Goal: Task Accomplishment & Management: Use online tool/utility

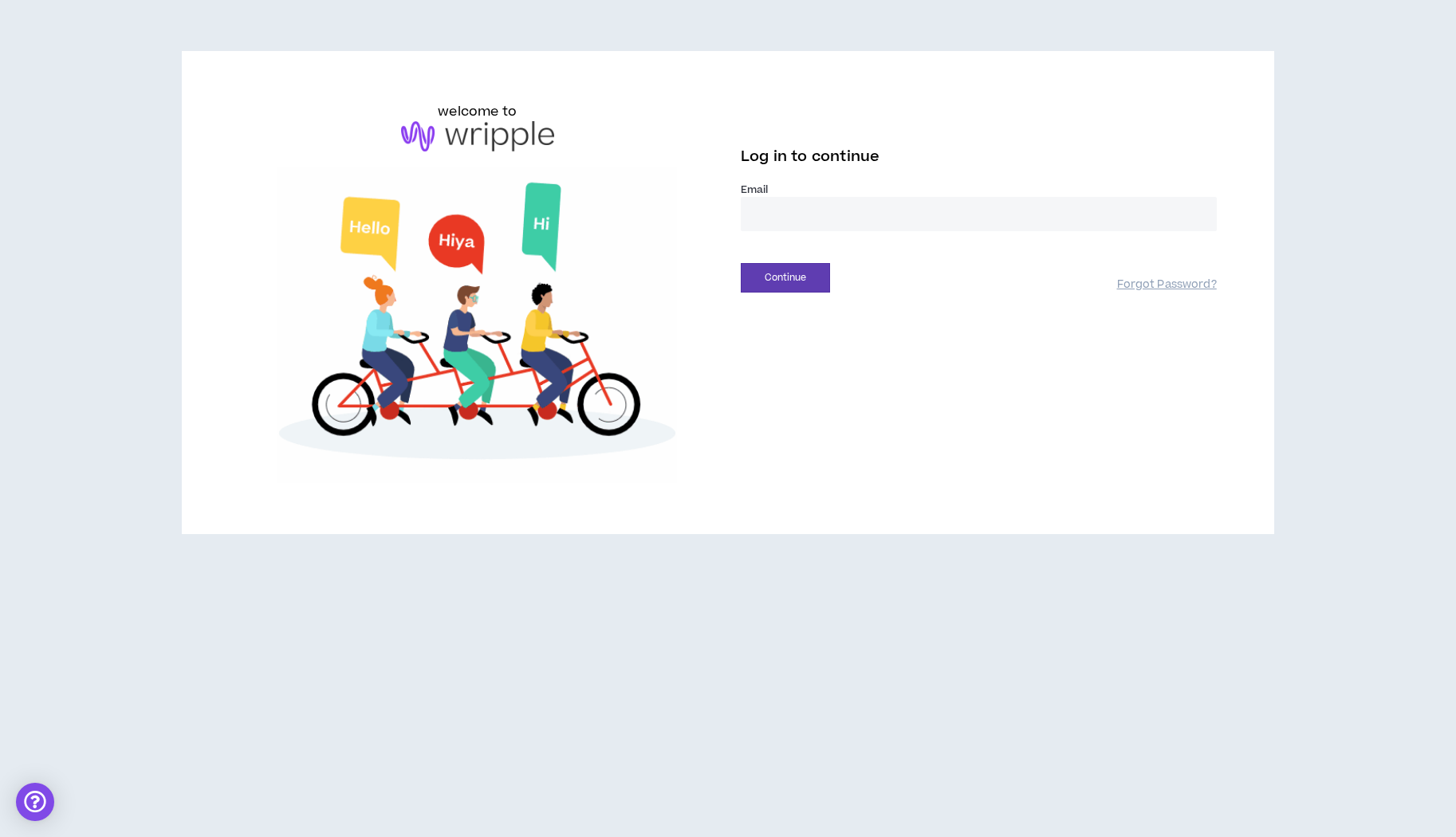
click at [784, 201] on input "email" at bounding box center [979, 214] width 476 height 34
click at [1214, 216] on input "email" at bounding box center [979, 214] width 476 height 34
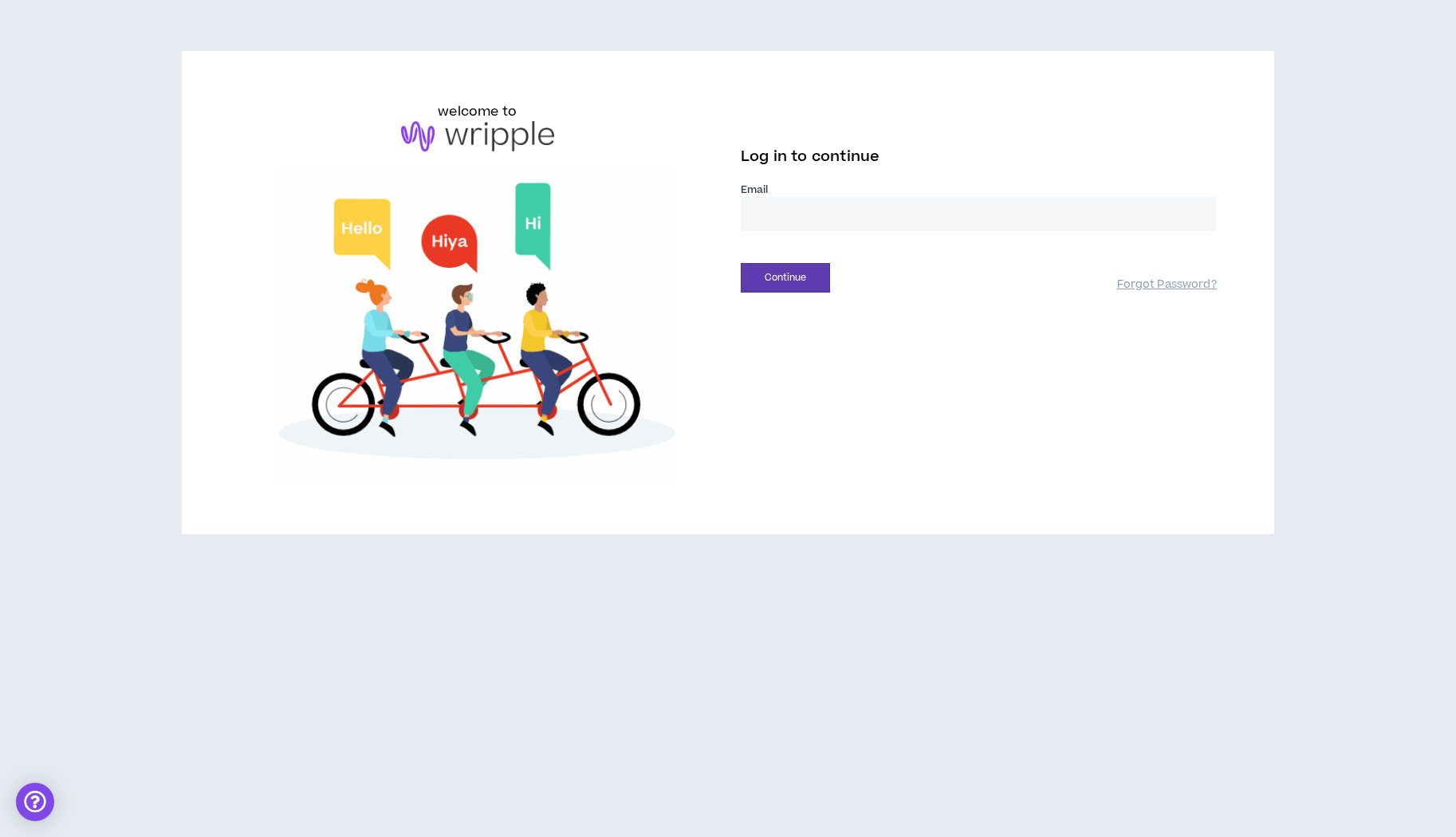
click at [0, 836] on com-1password-button at bounding box center [0, 837] width 0 height 0
type input "**********"
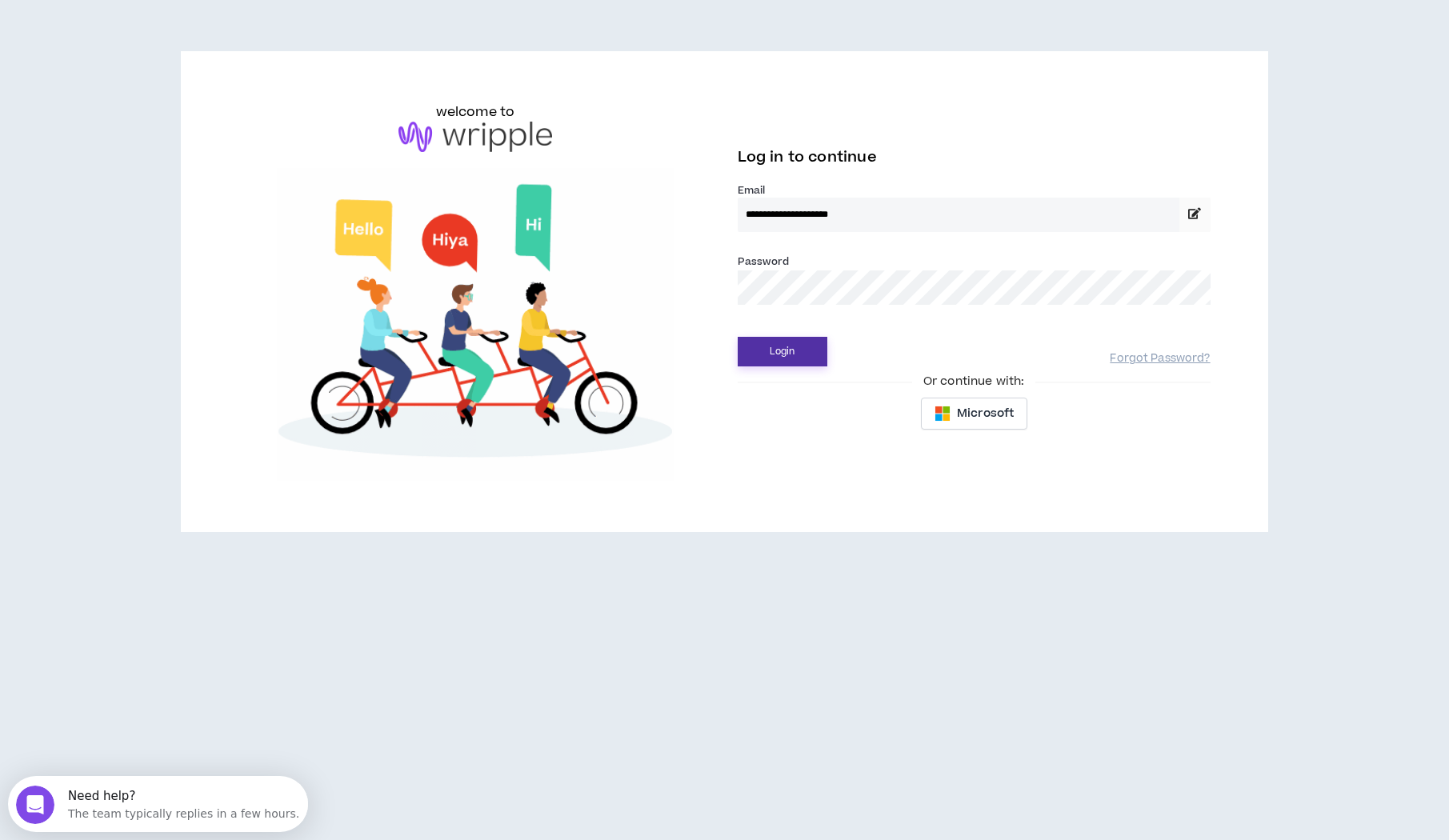
click at [785, 346] on button "Login" at bounding box center [782, 352] width 90 height 30
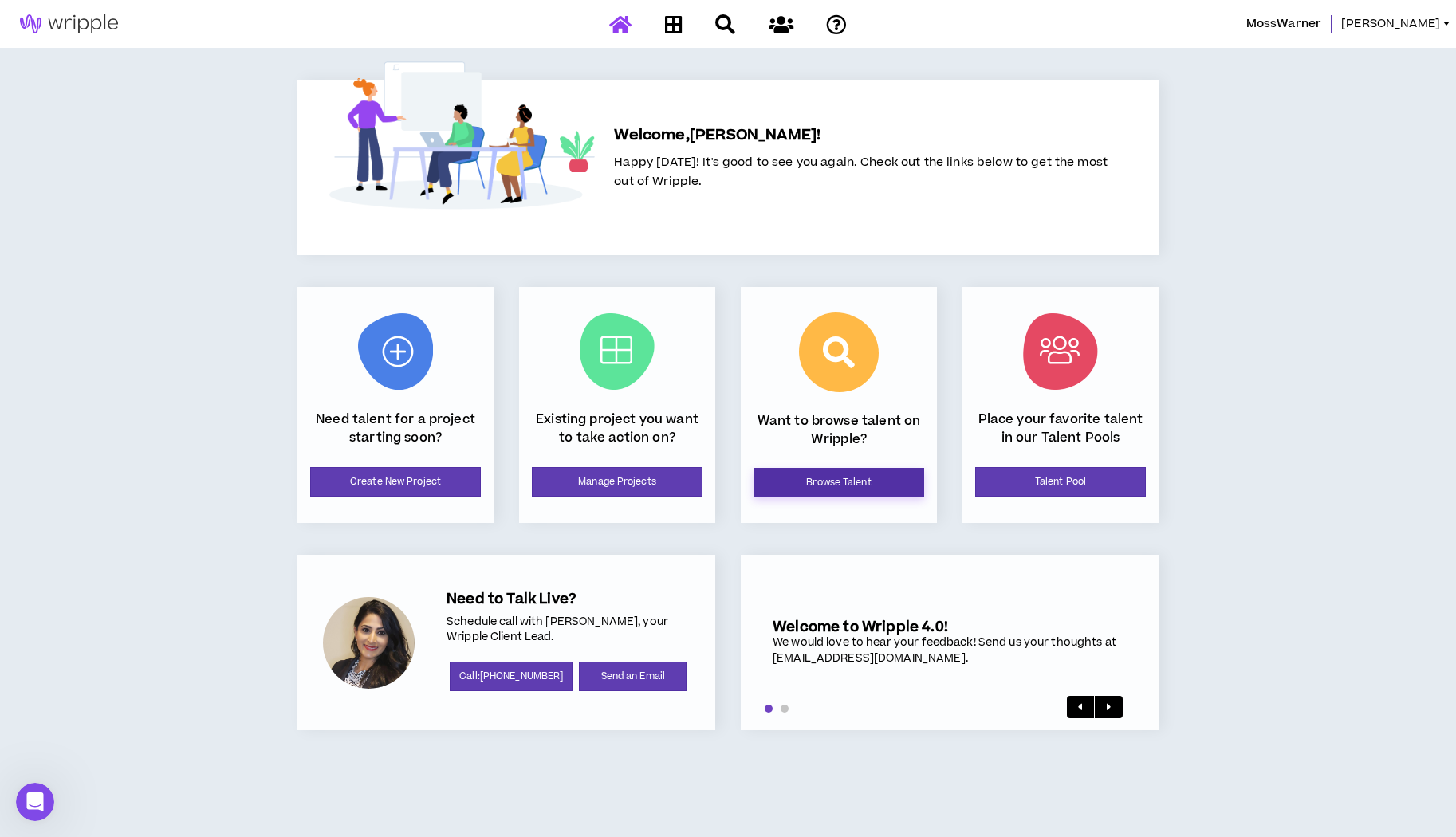
click at [849, 483] on link "Browse Talent" at bounding box center [839, 483] width 170 height 29
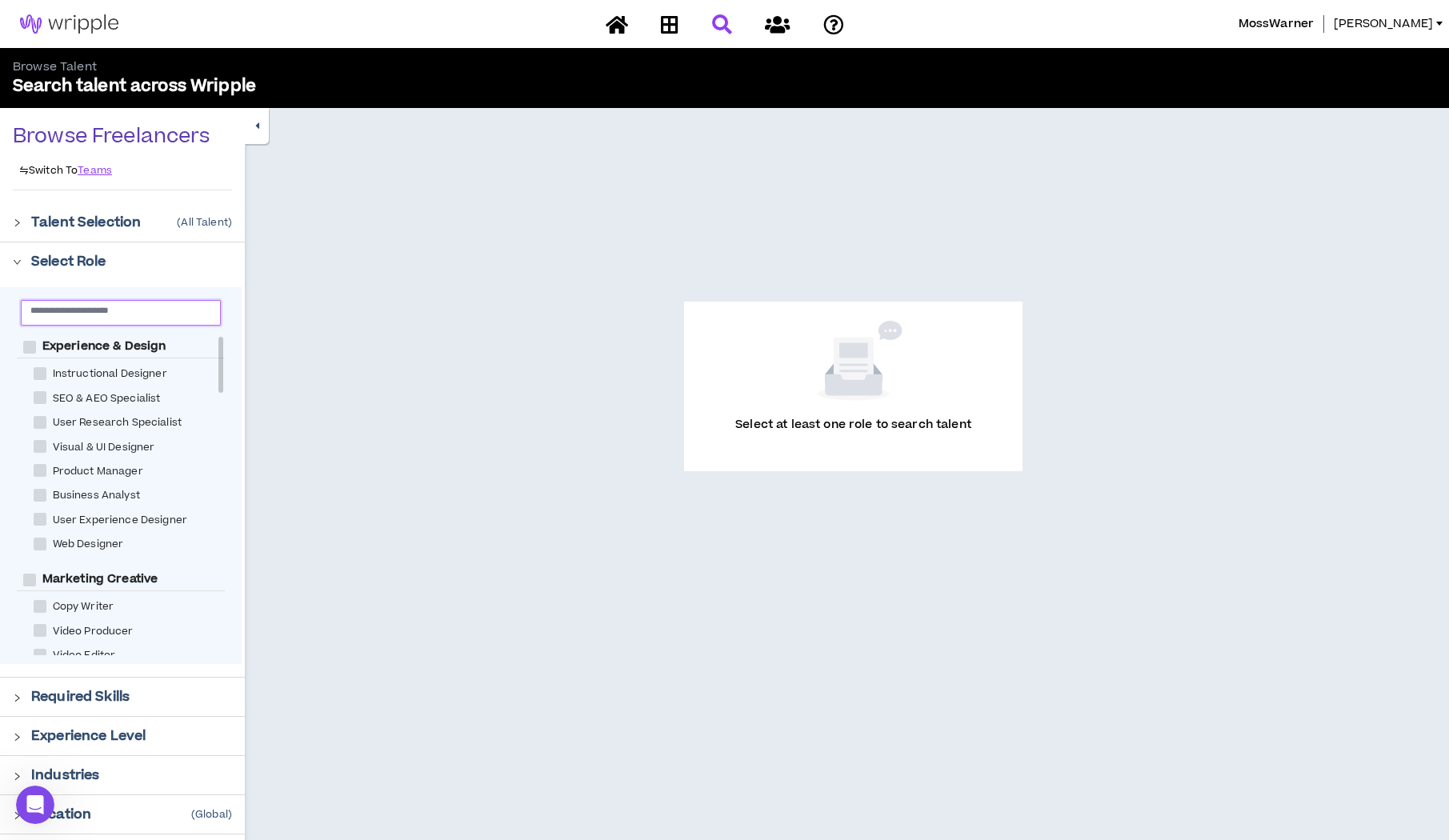
click at [77, 314] on input "text" at bounding box center [114, 310] width 168 height 12
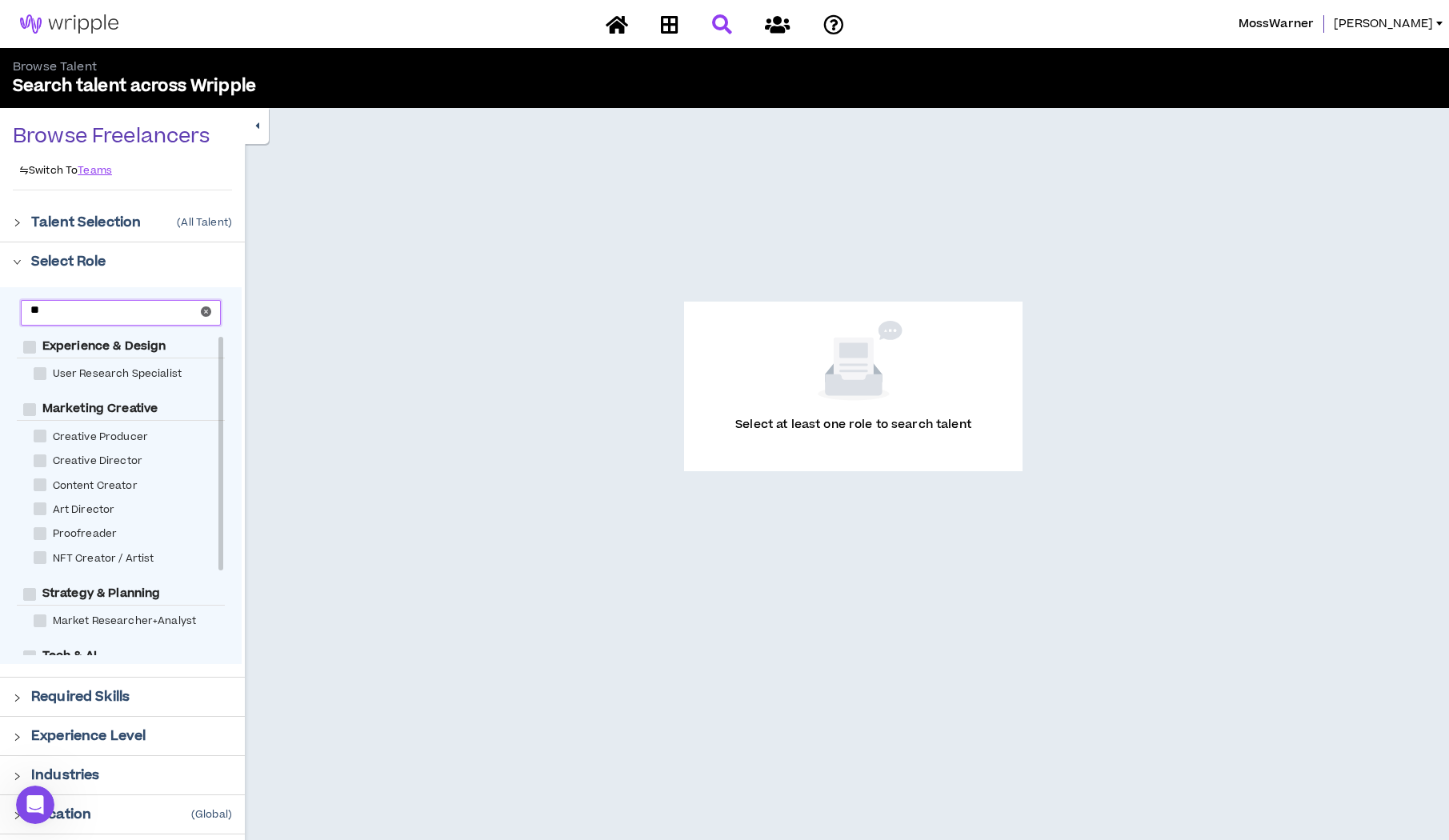
type input "*"
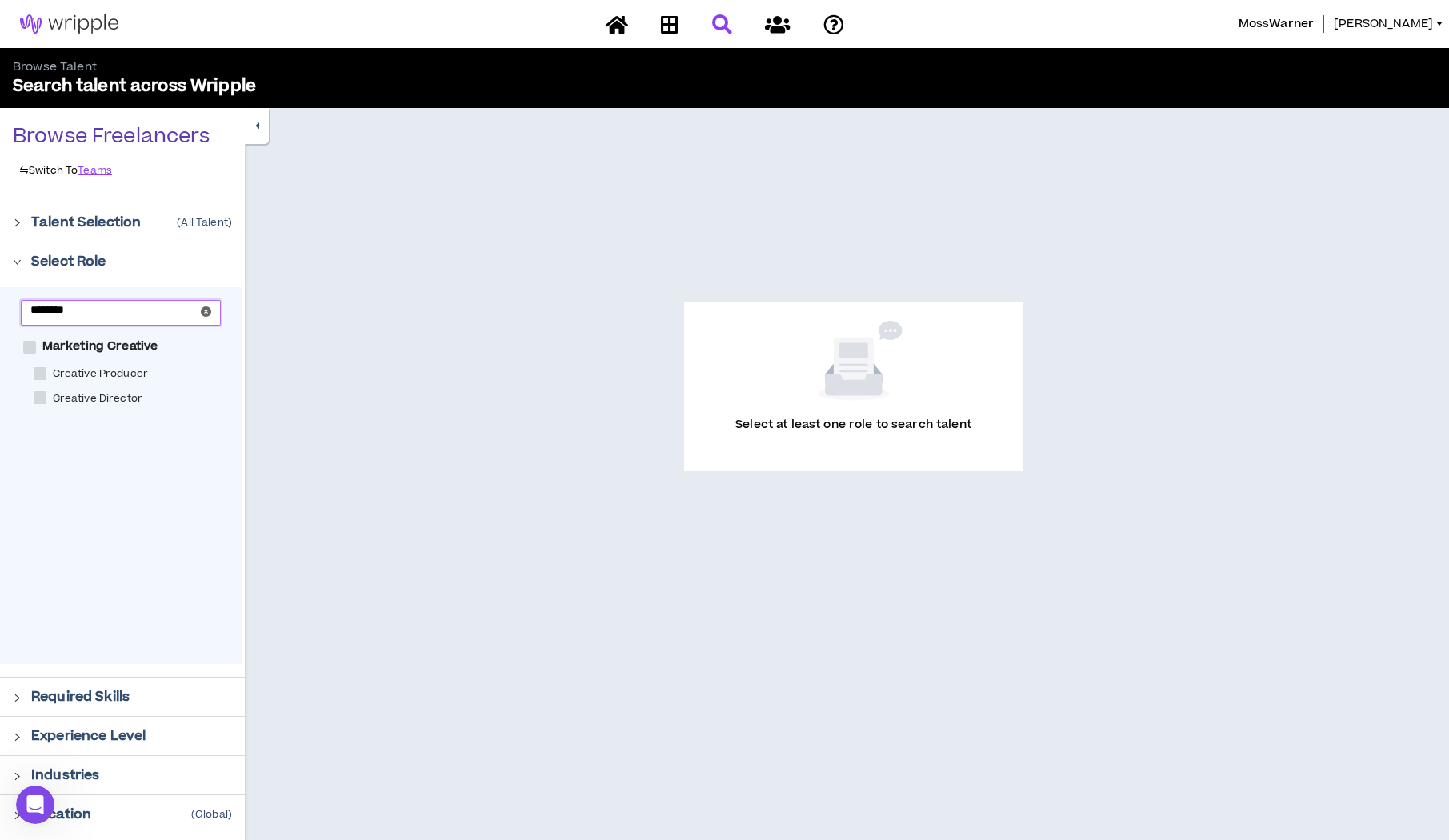
type input "********"
click at [122, 402] on span "Creative Director" at bounding box center [97, 398] width 102 height 15
checkbox Director "****"
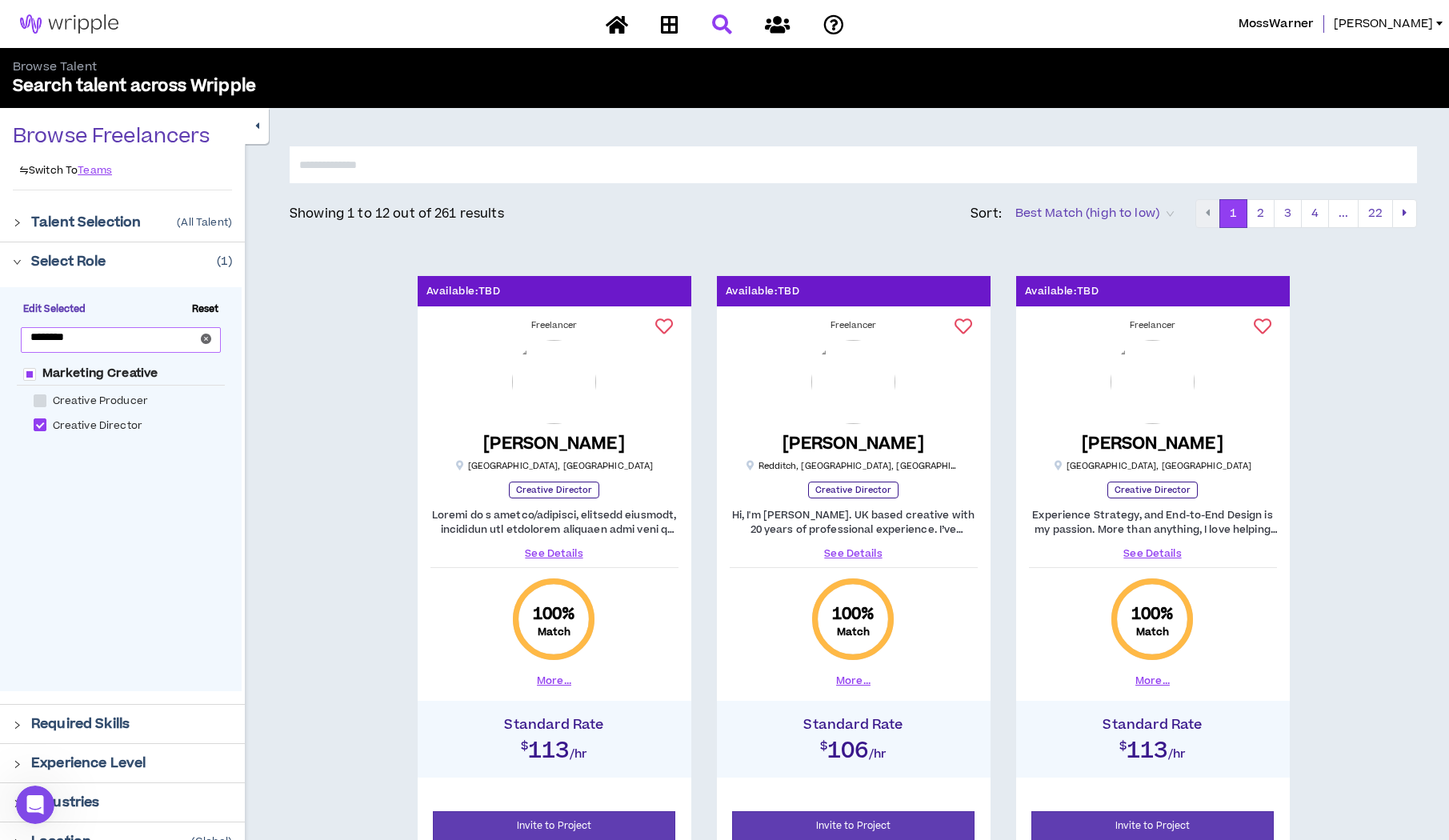
click at [204, 340] on icon "close-circle" at bounding box center [206, 338] width 11 height 11
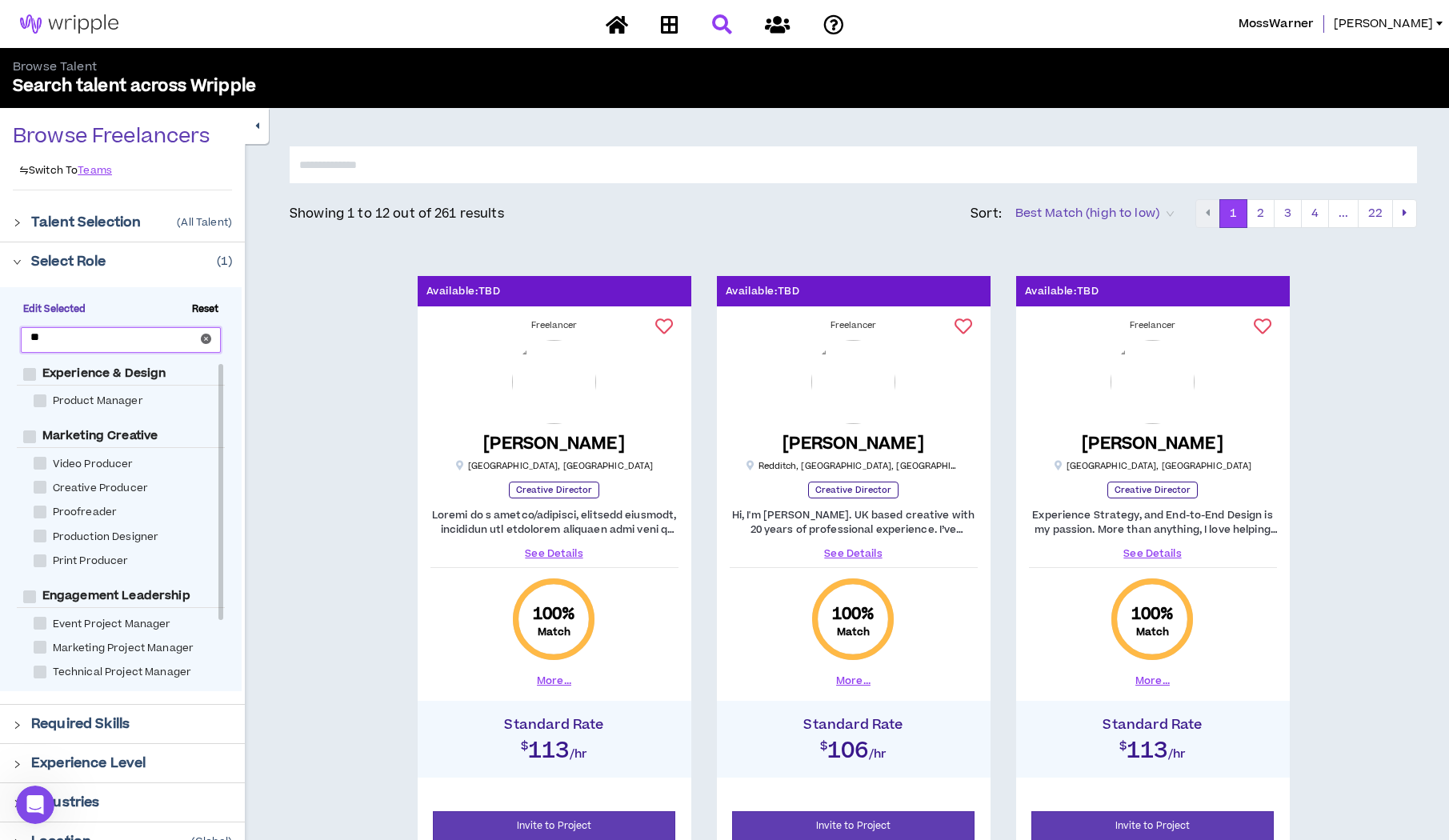
type input "*"
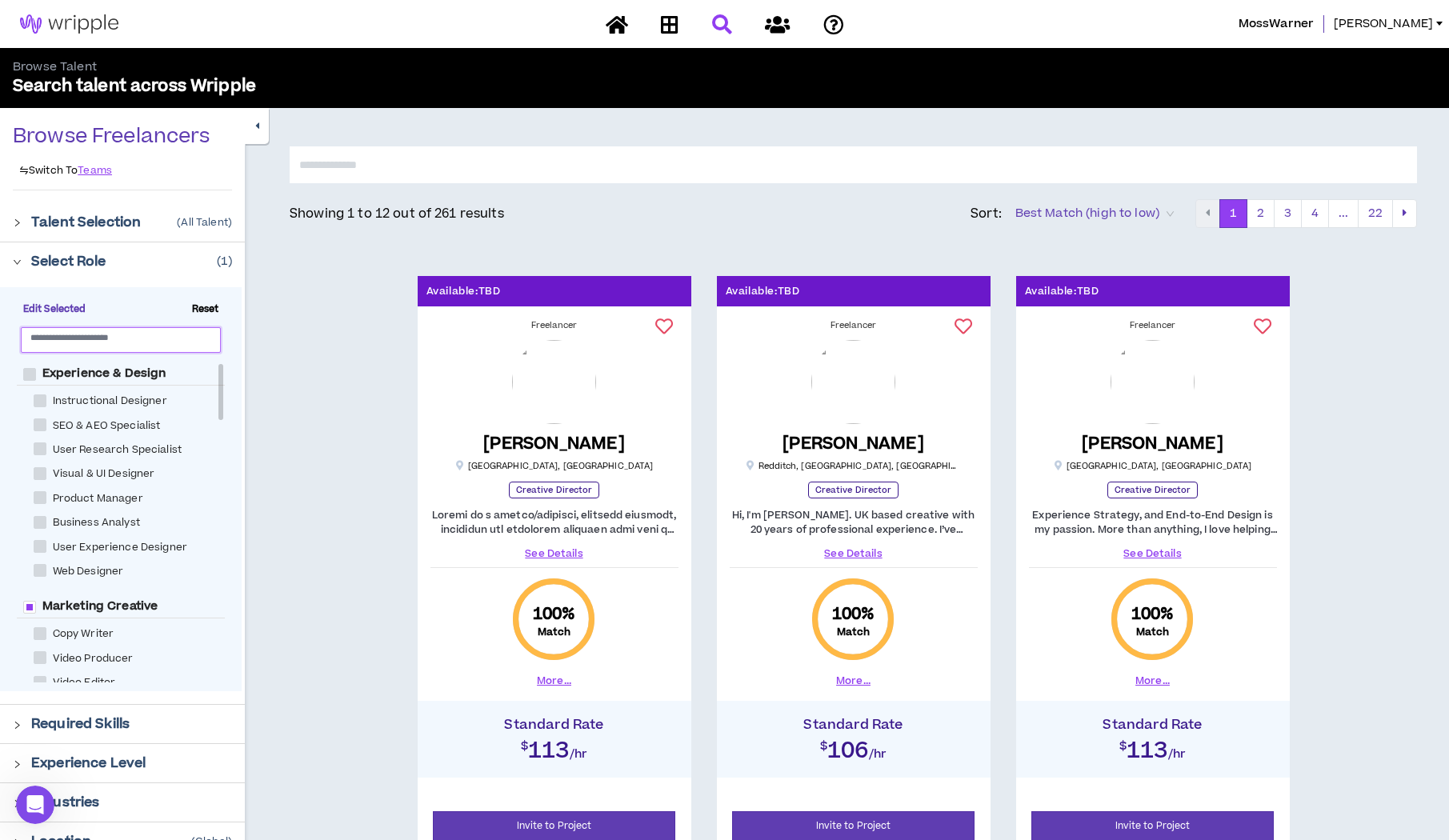
click at [1174, 212] on span "Best Match (high to low)" at bounding box center [1094, 213] width 158 height 24
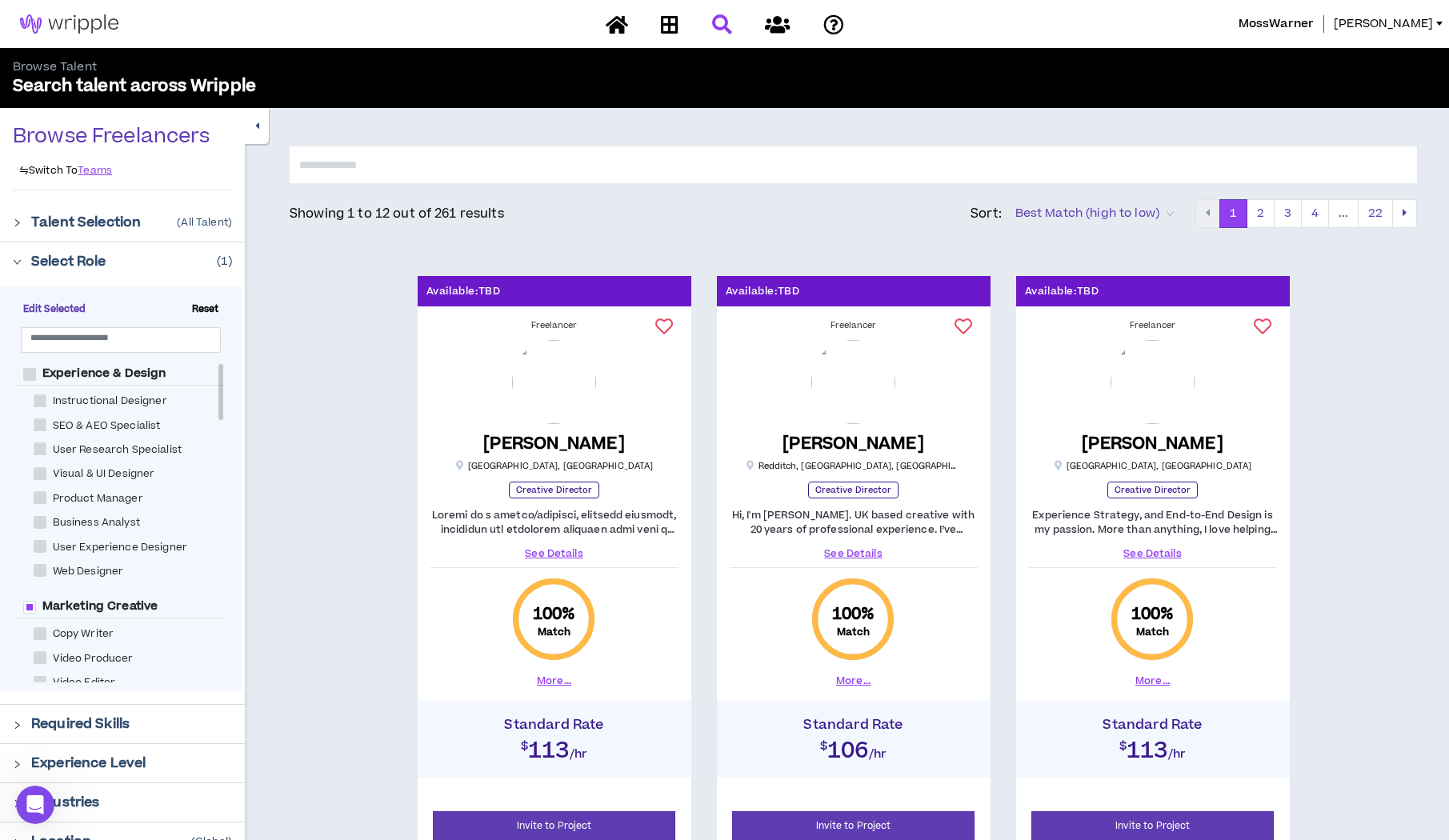
click at [730, 28] on div at bounding box center [725, 25] width 280 height 28
click at [725, 24] on div at bounding box center [725, 25] width 280 height 28
click at [721, 23] on div at bounding box center [725, 25] width 280 height 28
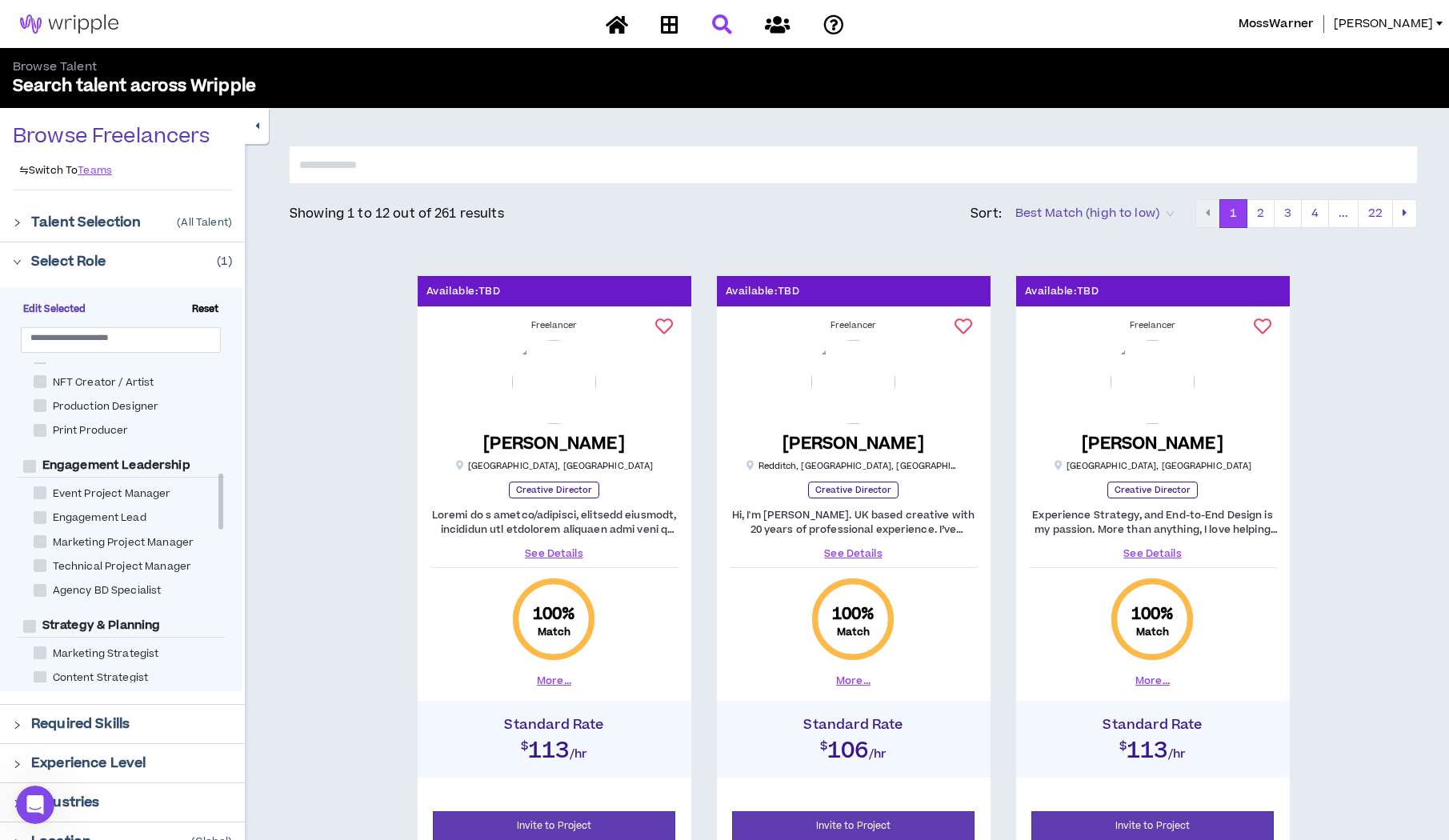
scroll to position [637, 0]
